Goal: Information Seeking & Learning: Learn about a topic

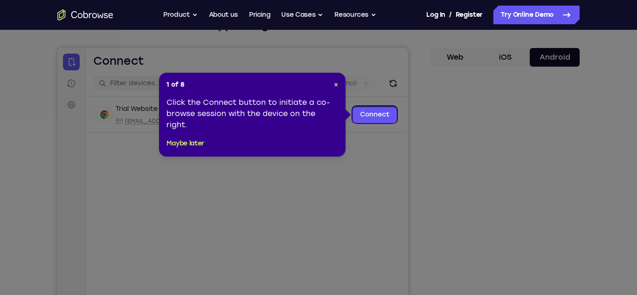
scroll to position [72, 0]
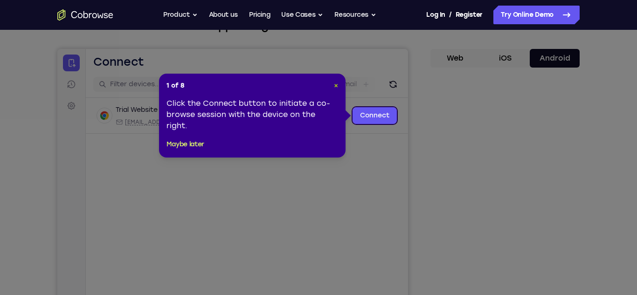
click at [335, 86] on span "×" at bounding box center [336, 86] width 4 height 8
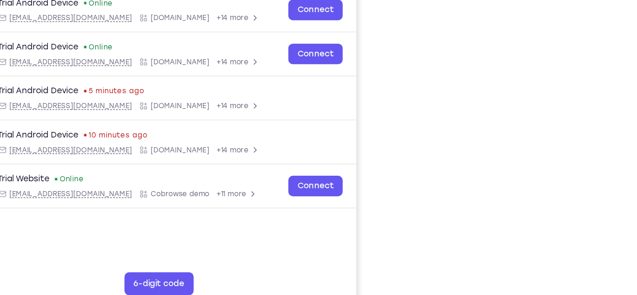
scroll to position [138, 0]
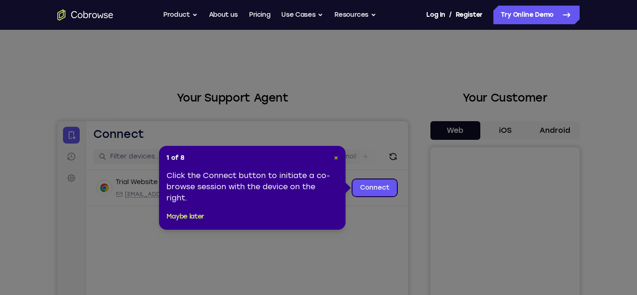
click at [336, 161] on span "×" at bounding box center [336, 158] width 4 height 8
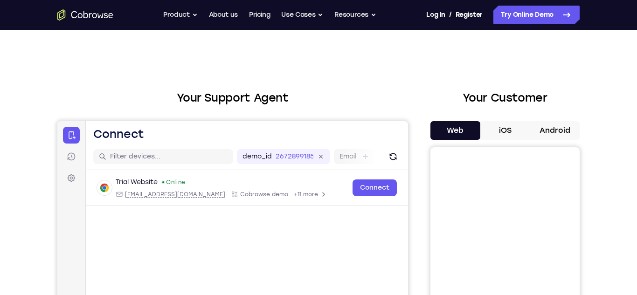
click at [561, 132] on button "Android" at bounding box center [554, 130] width 50 height 19
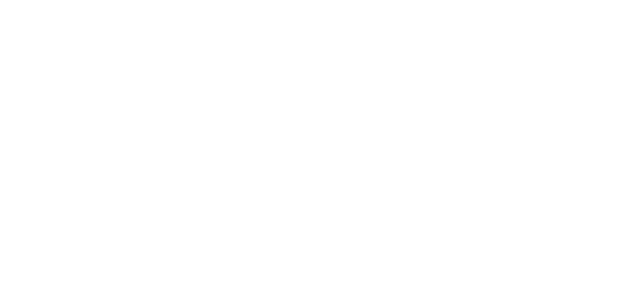
scroll to position [95, 0]
